Goal: Check status

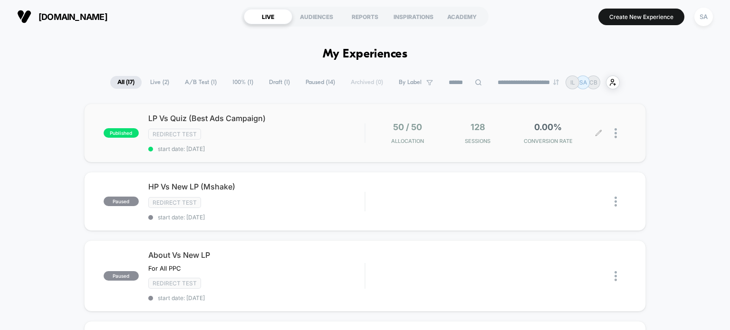
click at [536, 139] on span "CONVERSION RATE" at bounding box center [548, 141] width 66 height 7
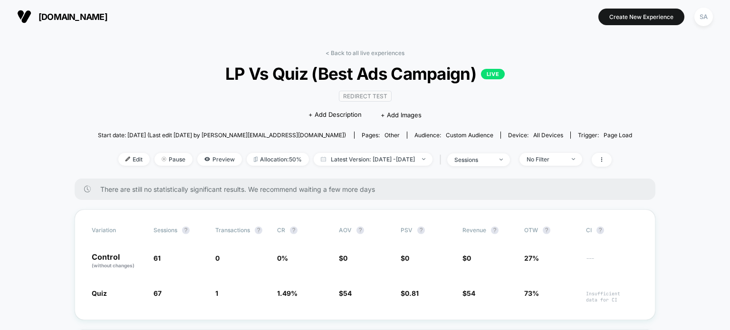
click at [58, 20] on span "[DOMAIN_NAME]" at bounding box center [73, 17] width 69 height 10
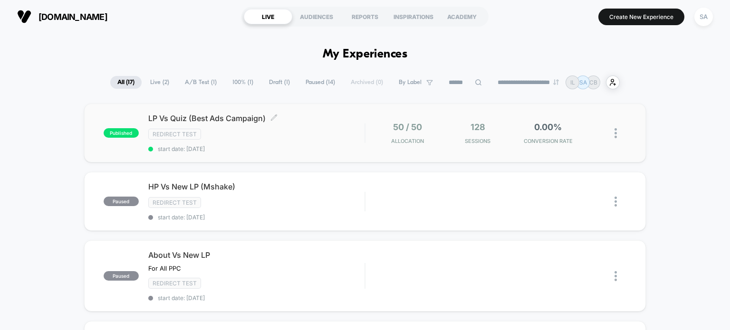
click at [251, 138] on div "Redirect Test" at bounding box center [256, 134] width 217 height 11
